Goal: Information Seeking & Learning: Find specific page/section

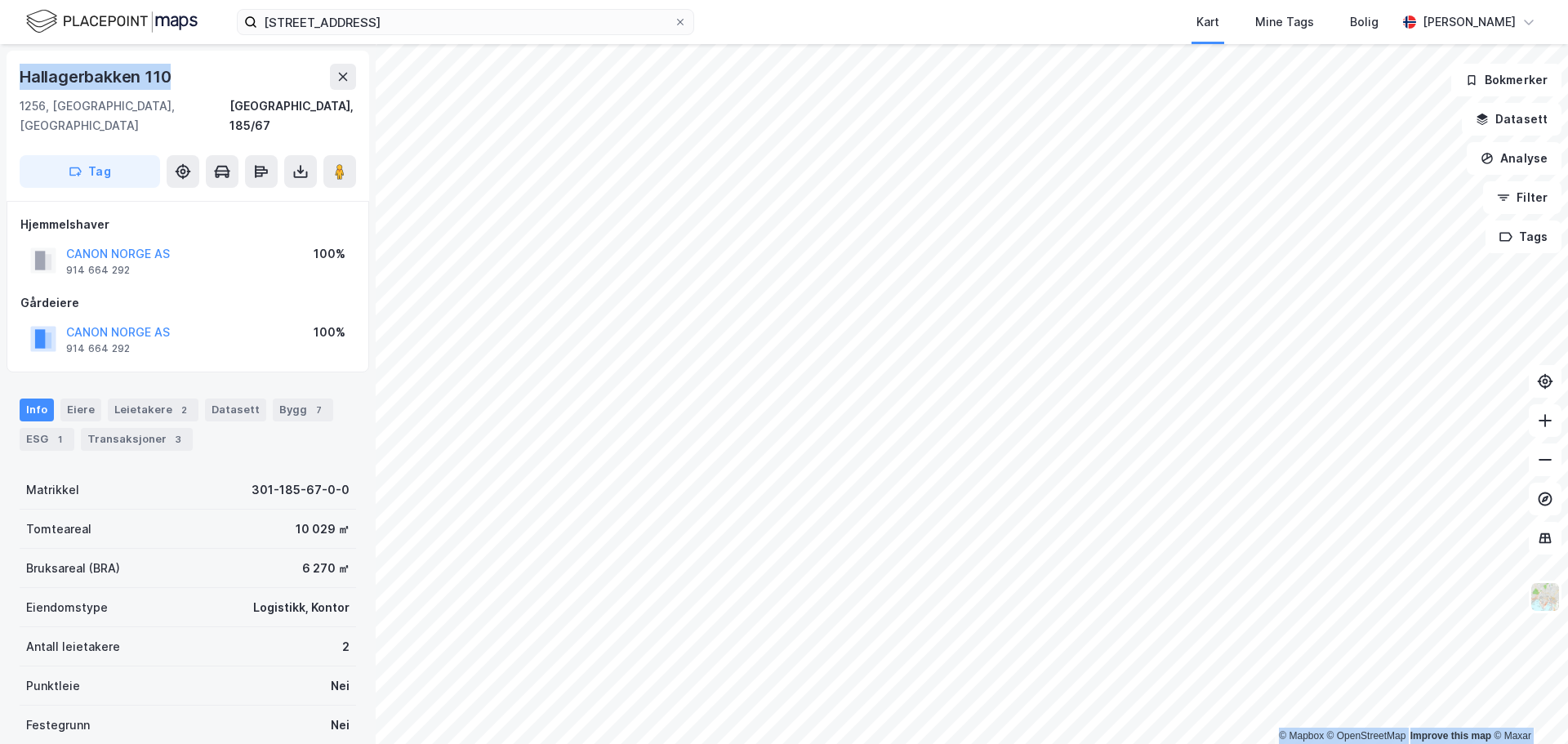
click at [202, 74] on div "Hallagerbakken 110" at bounding box center [187, 76] width 336 height 26
drag, startPoint x: 197, startPoint y: 74, endPoint x: -12, endPoint y: 74, distance: 209.0
click at [0, 74] on html "[STREET_ADDRESS] Kart Mine Tags Bolig [PERSON_NAME] © Mapbox © OpenStreetMap Im…" at bounding box center [784, 372] width 1568 height 744
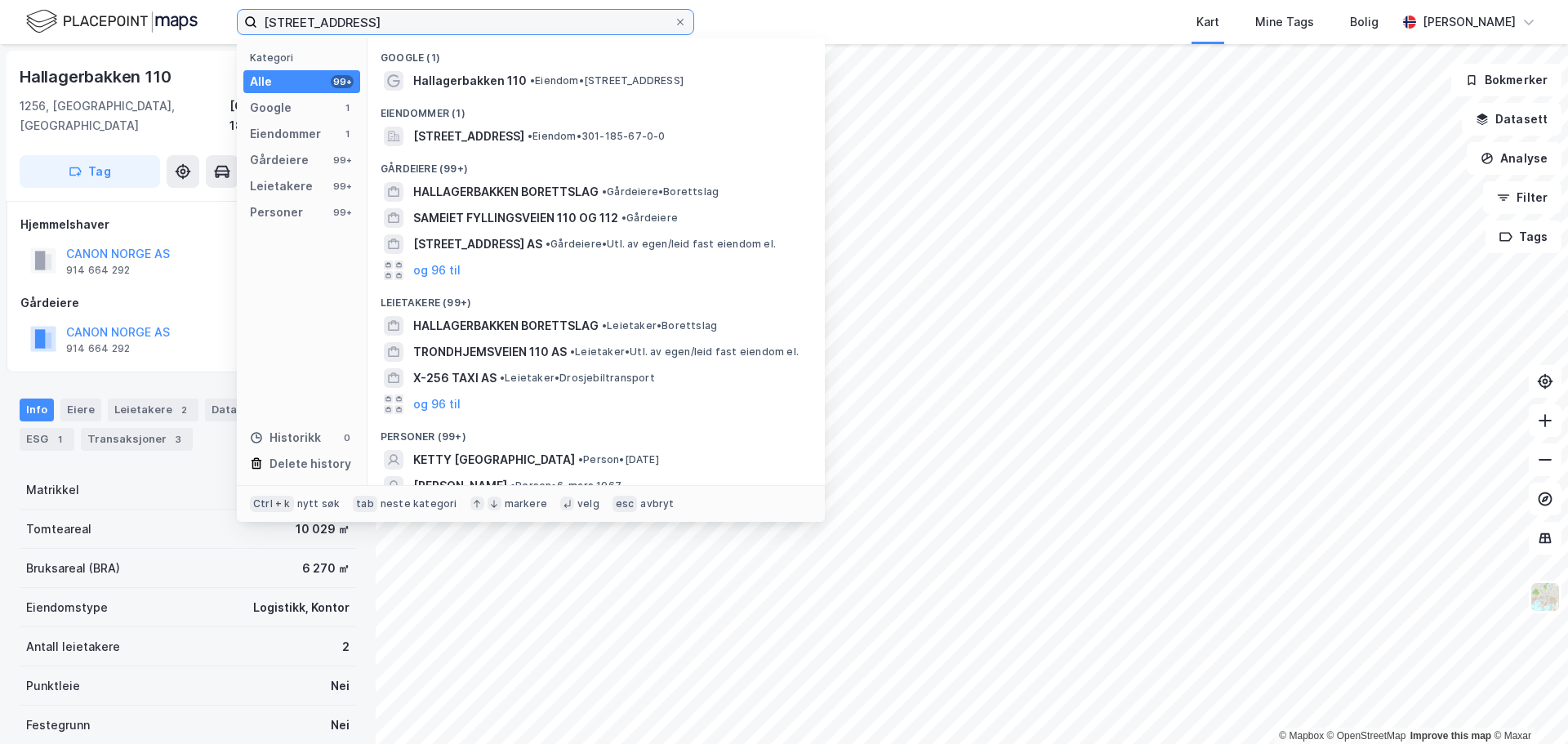
drag, startPoint x: 485, startPoint y: 29, endPoint x: -157, endPoint y: 18, distance: 642.1
click at [0, 18] on html "[STREET_ADDRESS] Kategori Alle 99+ Google 1 Eiendommer 1 Gårdeiere 99+ Leietake…" at bounding box center [784, 372] width 1568 height 744
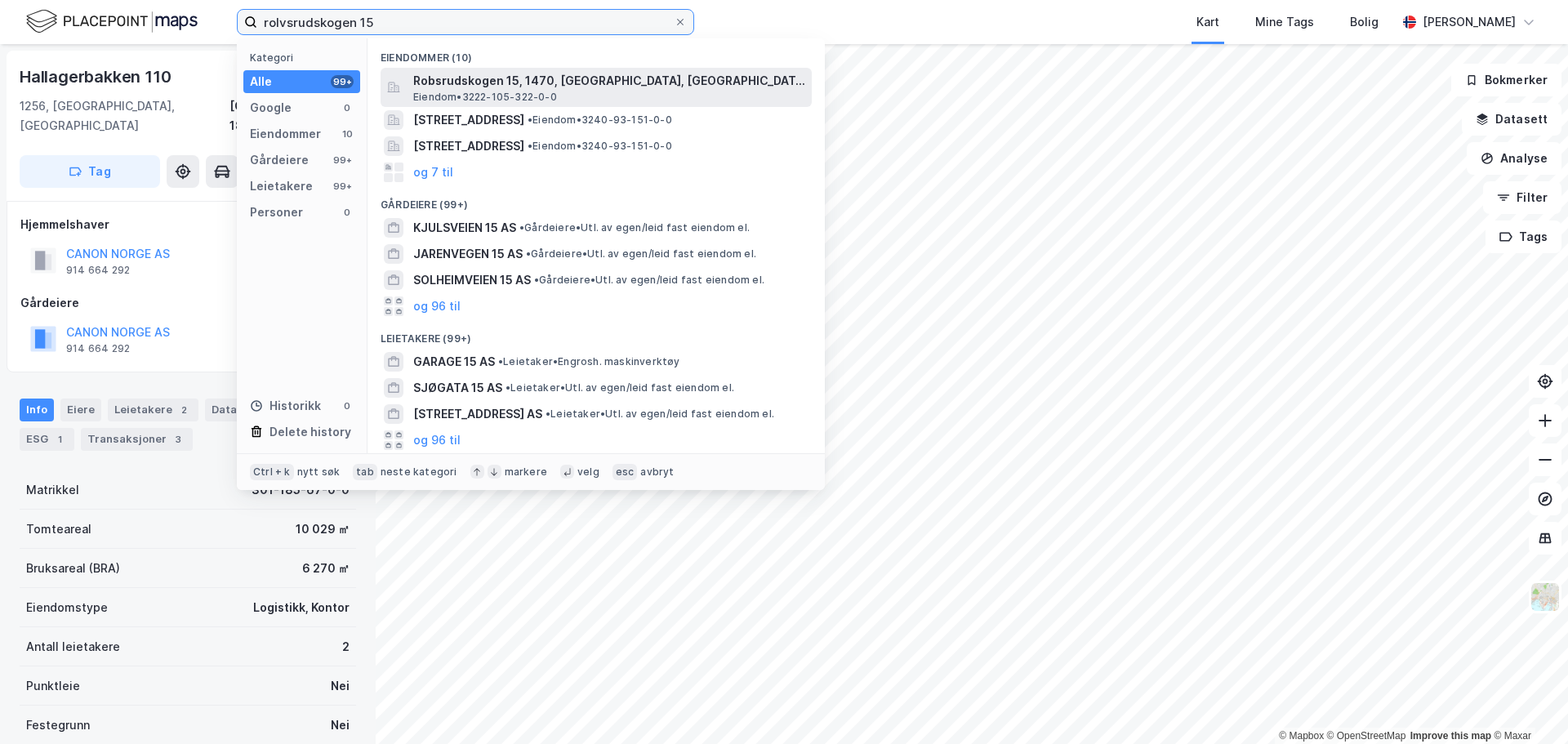
type input "rolvsrudskogen 15"
click at [583, 79] on span "Robsrudskogen 15, 1470, [GEOGRAPHIC_DATA], [GEOGRAPHIC_DATA]" at bounding box center [609, 80] width 392 height 20
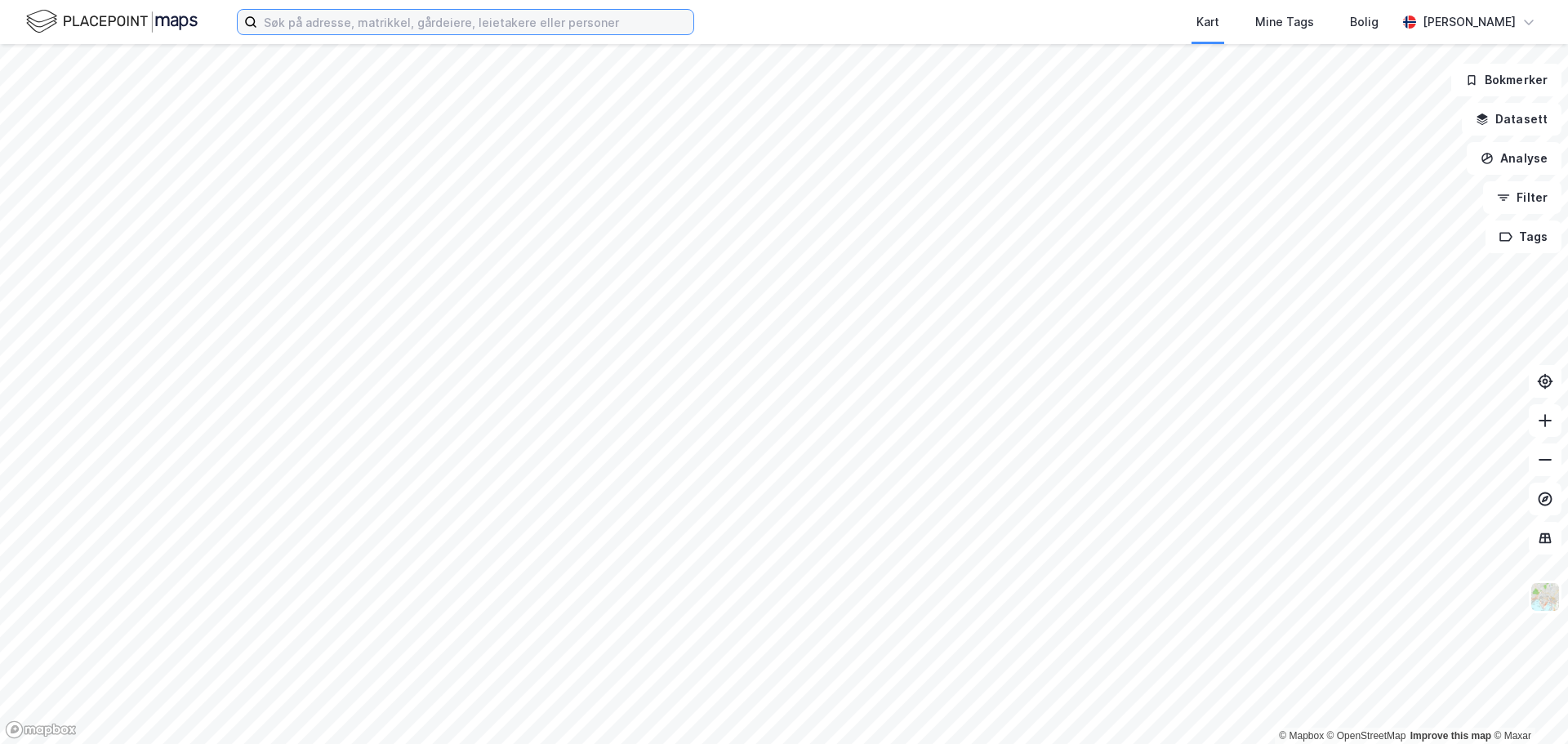
click at [372, 17] on input at bounding box center [475, 22] width 436 height 24
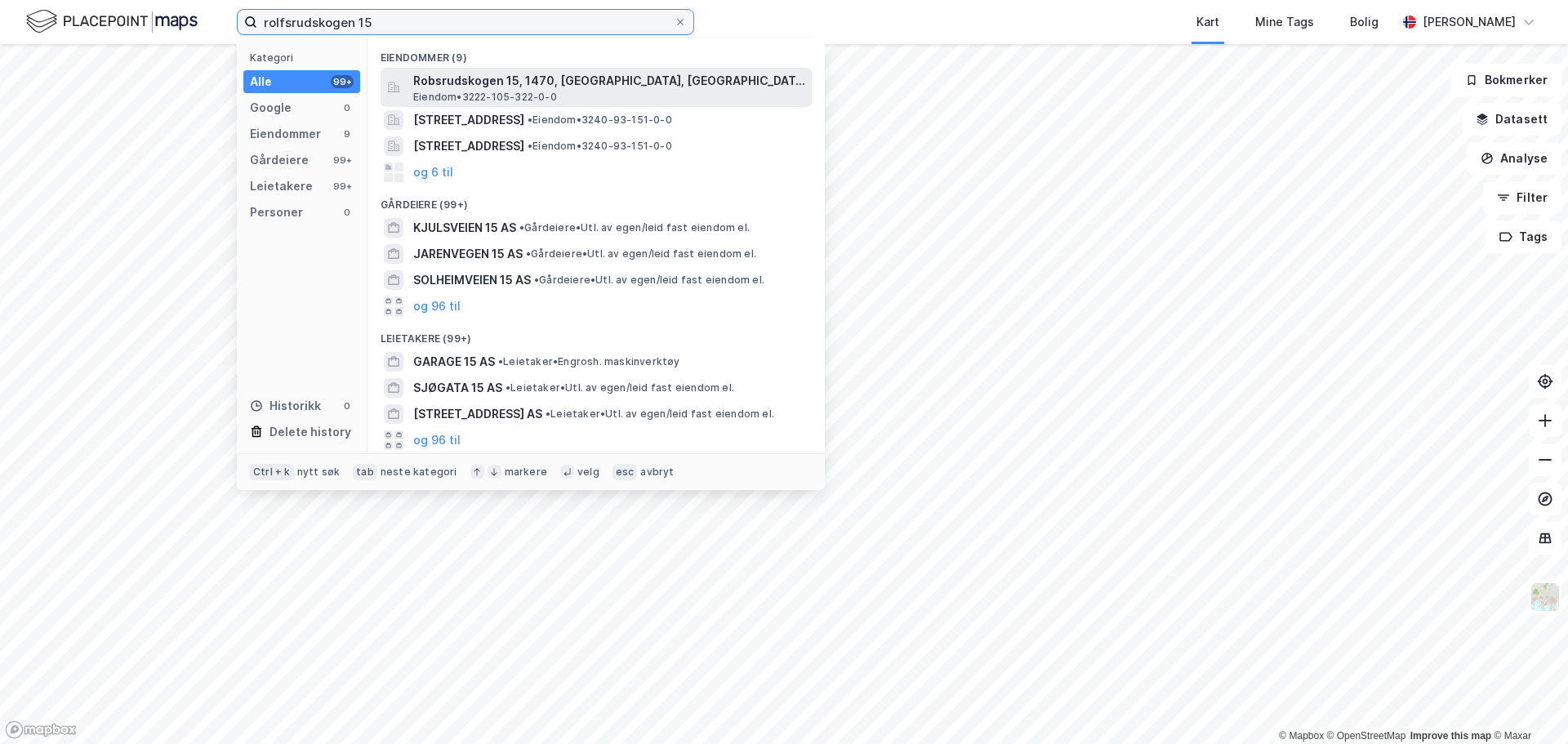
type input "rolfsrudskogen 15"
click at [563, 82] on span "Robsrudskogen 15, 1470, [GEOGRAPHIC_DATA], [GEOGRAPHIC_DATA]" at bounding box center [609, 80] width 392 height 20
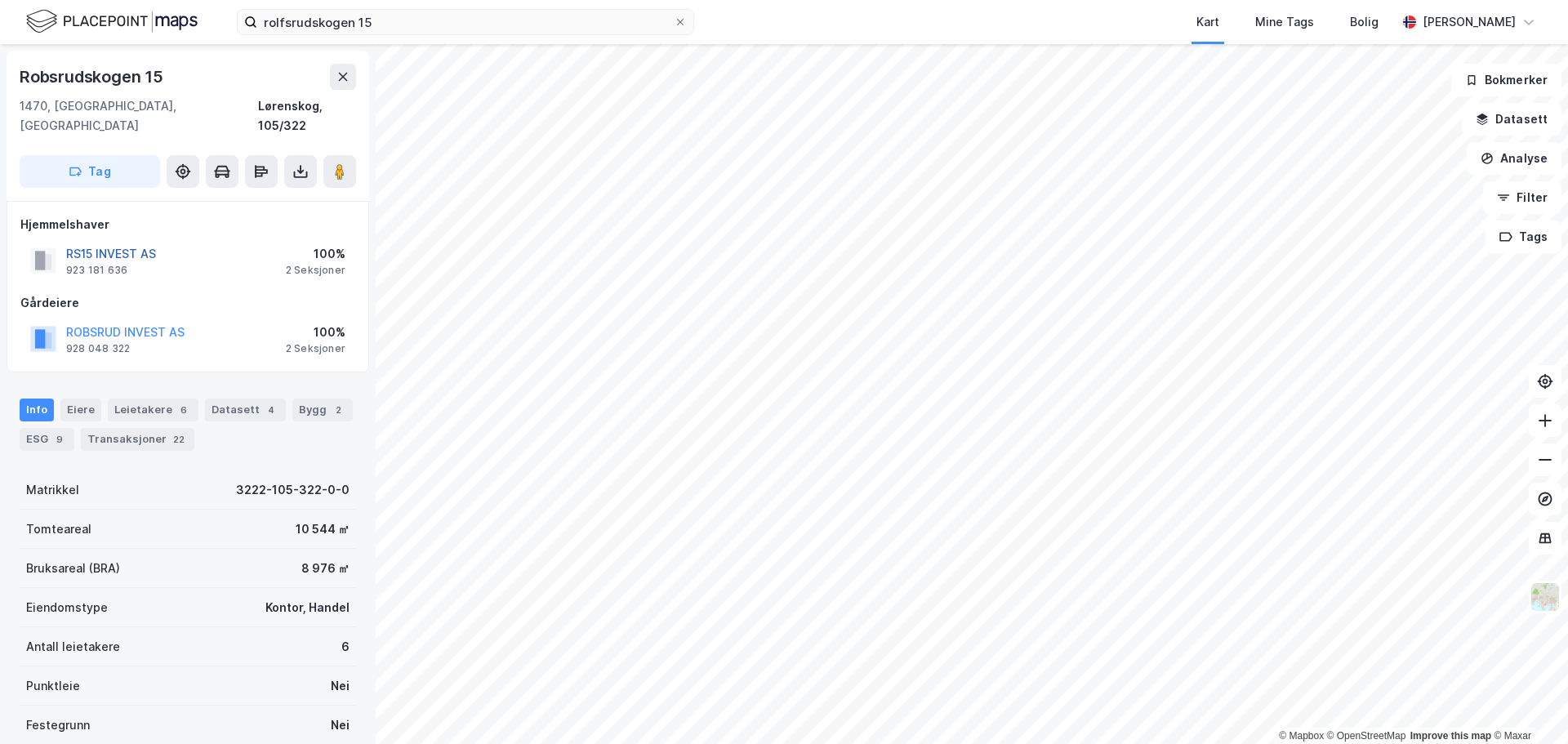
click at [0, 0] on button "RS15 INVEST AS" at bounding box center [0, 0] width 0 height 0
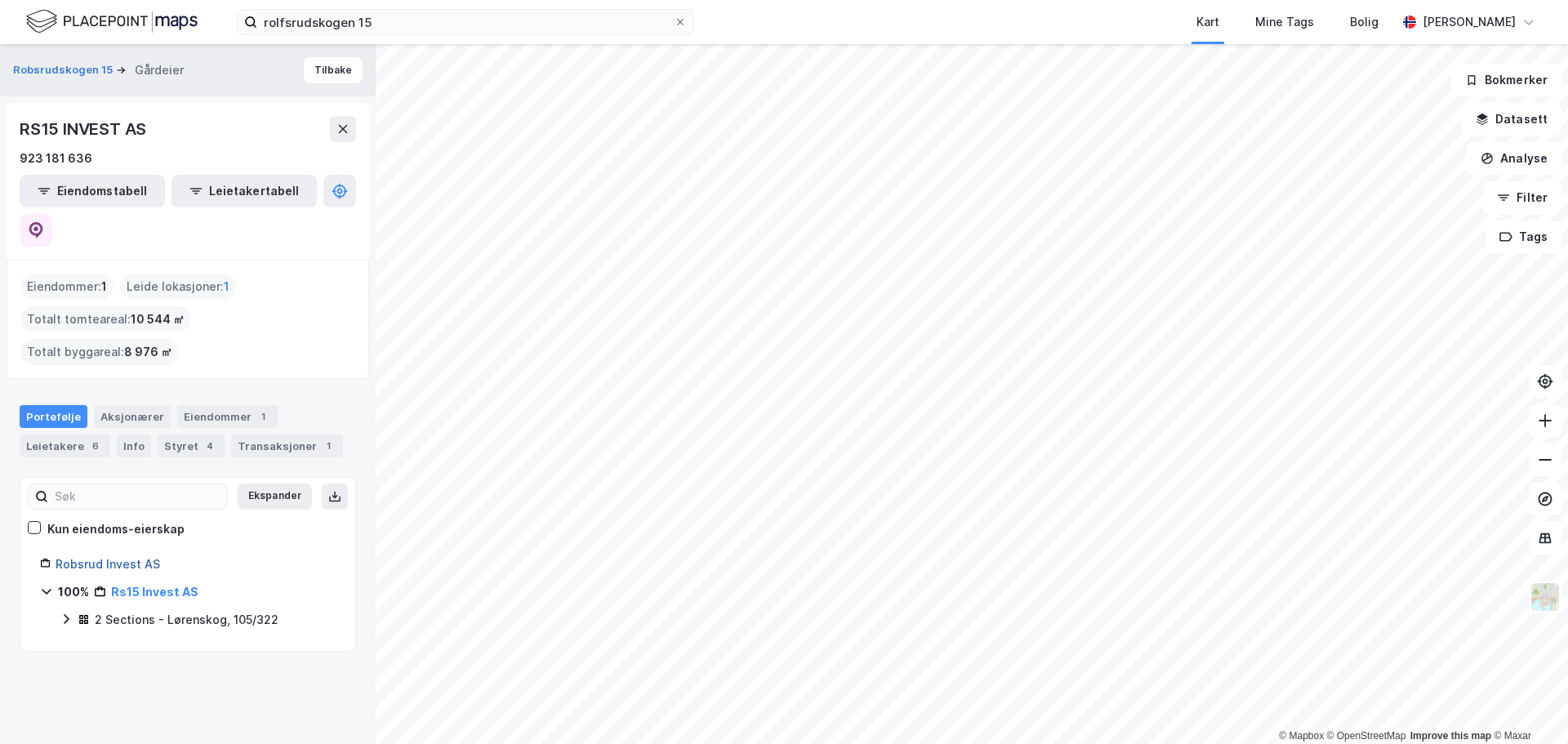
click at [129, 557] on link "Robsrud Invest AS" at bounding box center [108, 563] width 104 height 14
drag, startPoint x: 187, startPoint y: 494, endPoint x: 62, endPoint y: 500, distance: 125.1
click at [53, 555] on div "Robsrud Invest AS" at bounding box center [188, 564] width 296 height 20
copy link "Robsrud Invest AS"
